Goal: Check status: Check status

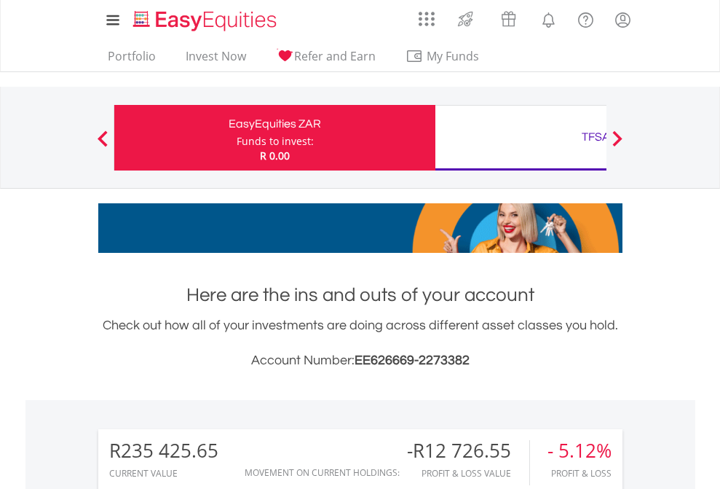
scroll to position [140, 229]
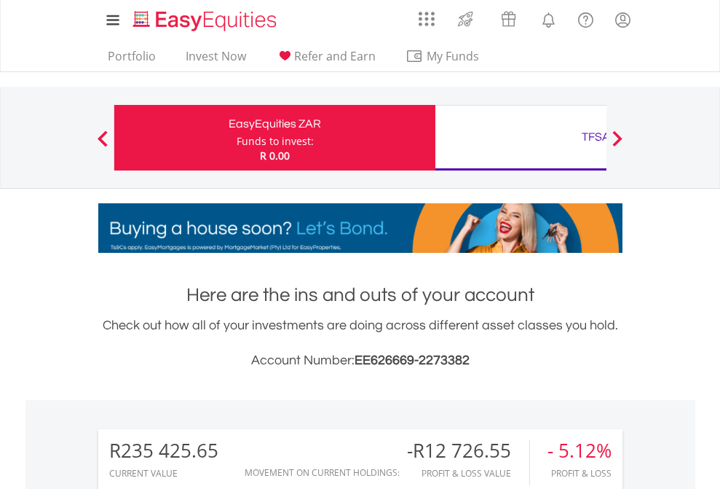
click at [237, 138] on div "Funds to invest:" at bounding box center [275, 141] width 77 height 15
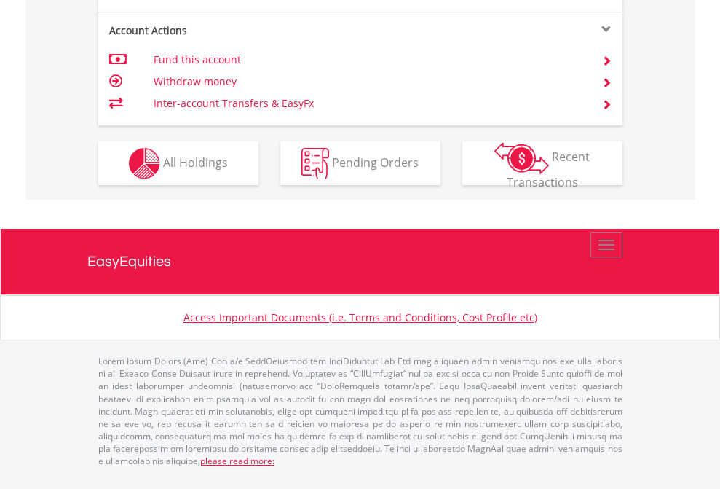
scroll to position [1396, 0]
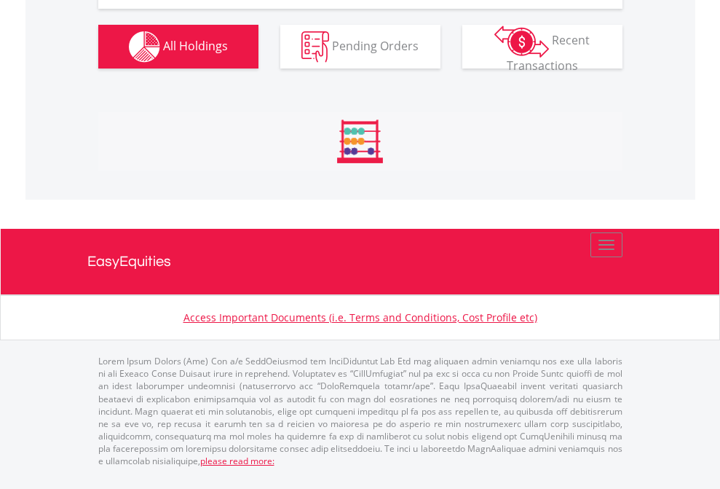
scroll to position [140, 229]
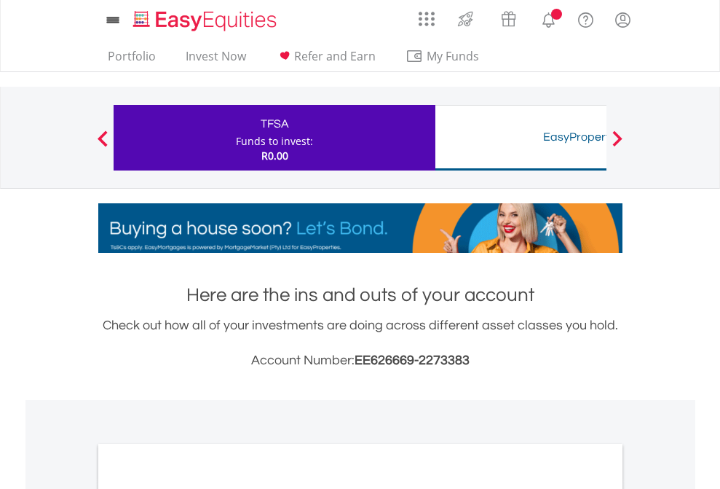
scroll to position [875, 0]
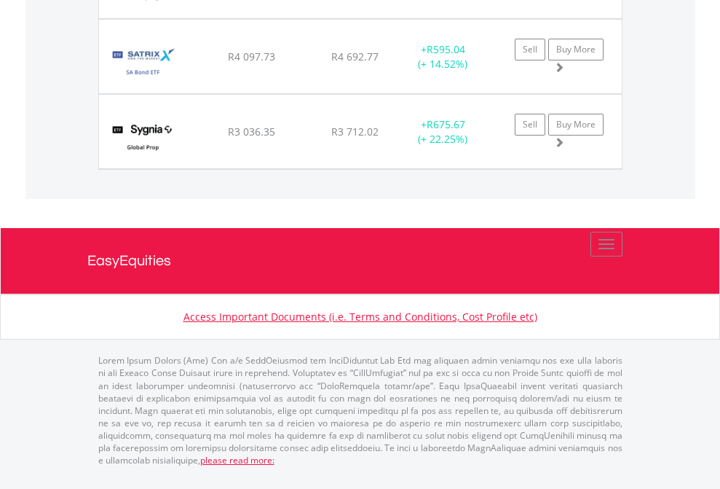
scroll to position [140, 229]
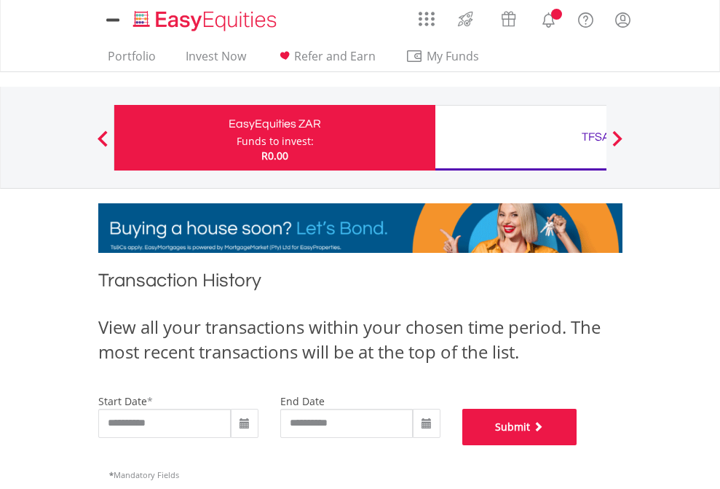
click at [577, 445] on button "Submit" at bounding box center [519, 426] width 115 height 36
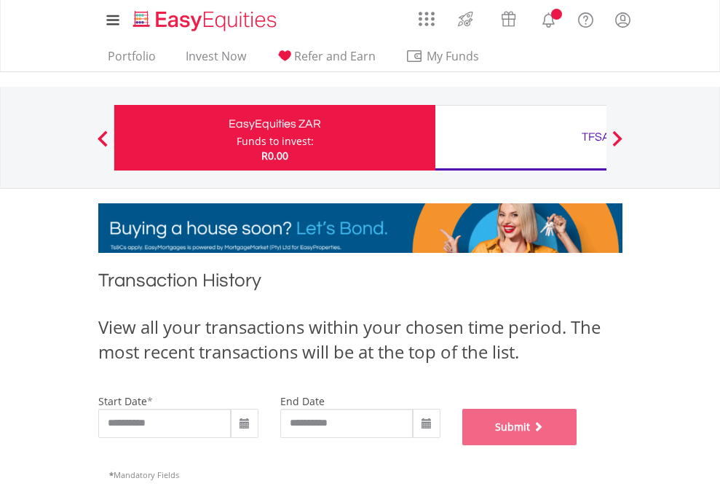
scroll to position [591, 0]
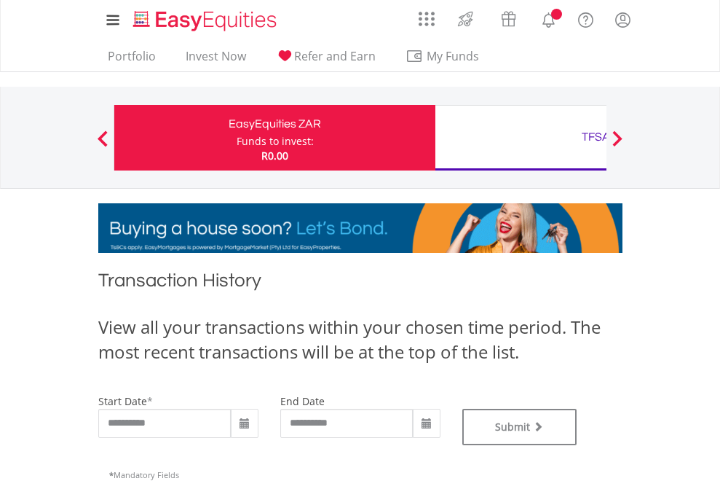
click at [521, 138] on div "TFSA" at bounding box center [596, 137] width 304 height 20
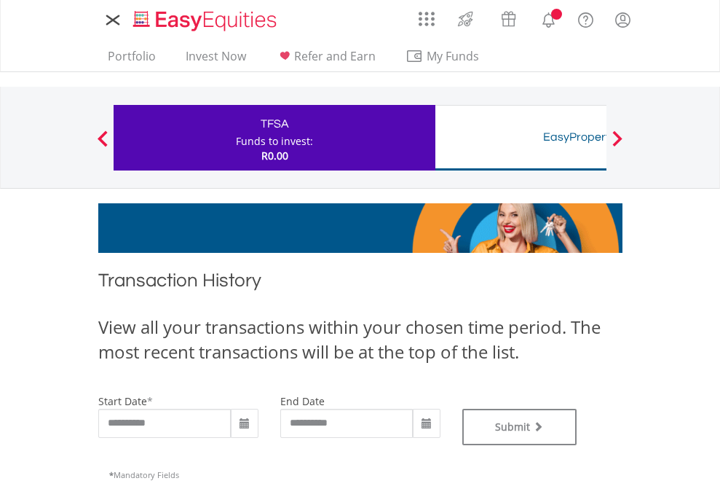
type input "**********"
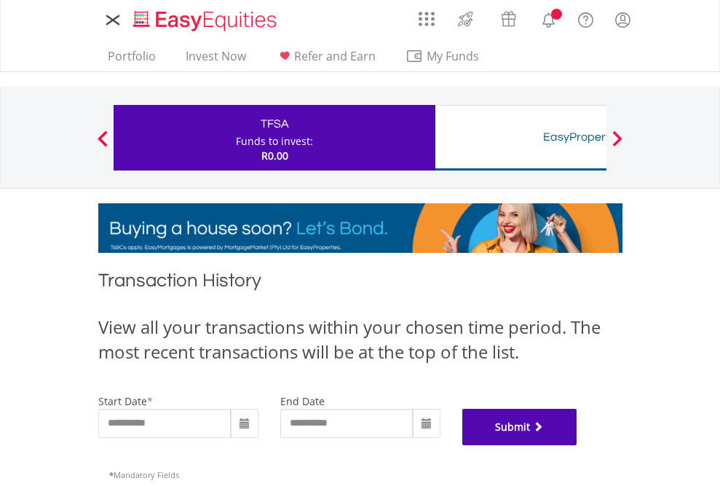
click at [577, 445] on button "Submit" at bounding box center [519, 426] width 115 height 36
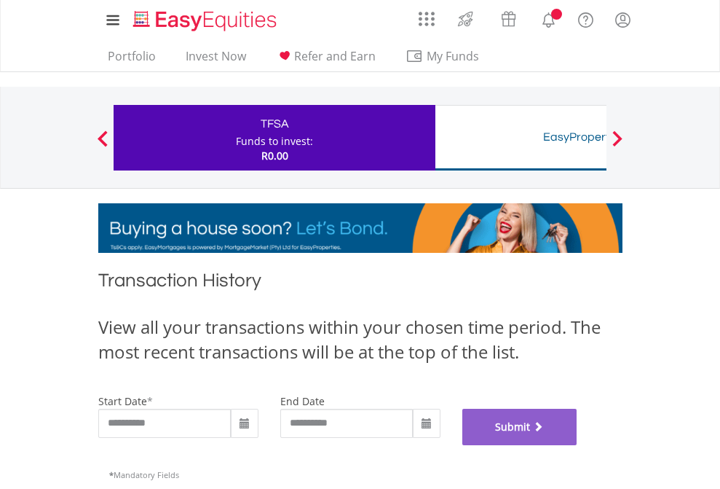
scroll to position [591, 0]
